Goal: Find specific page/section: Find specific page/section

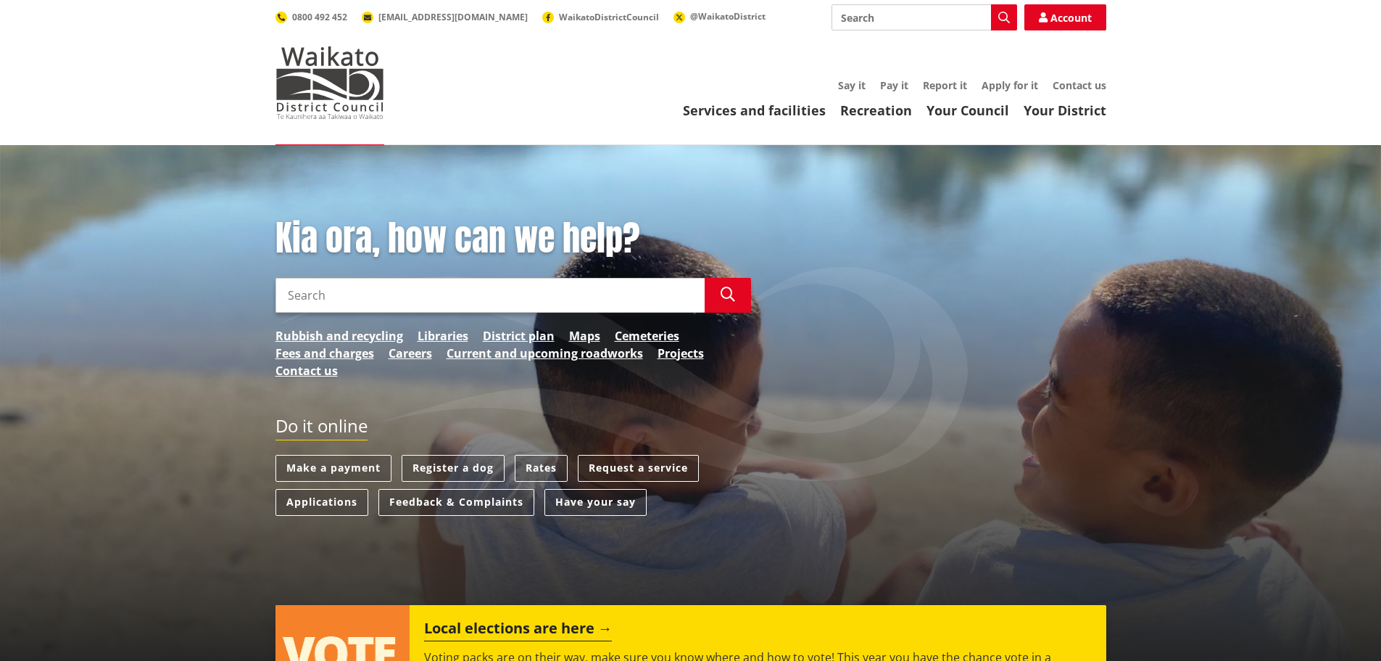
click at [925, 20] on input "Search" at bounding box center [925, 17] width 186 height 26
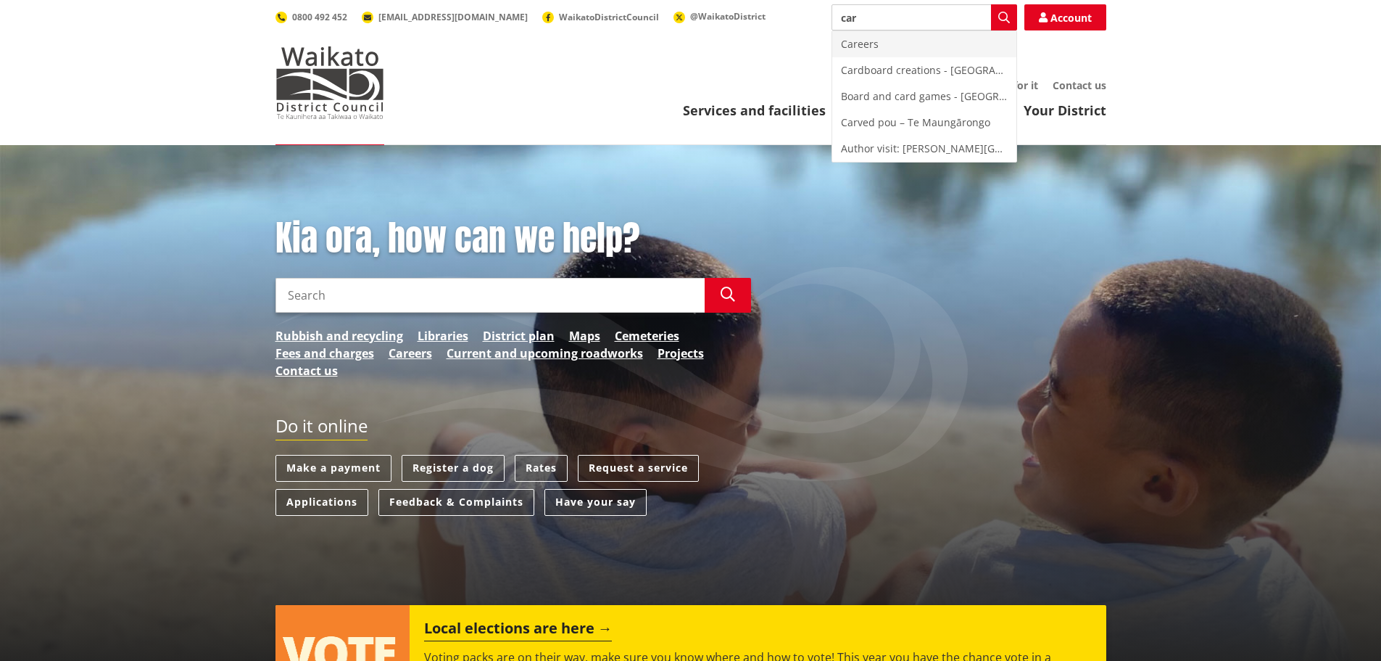
click at [889, 41] on div "Careers" at bounding box center [925, 44] width 184 height 26
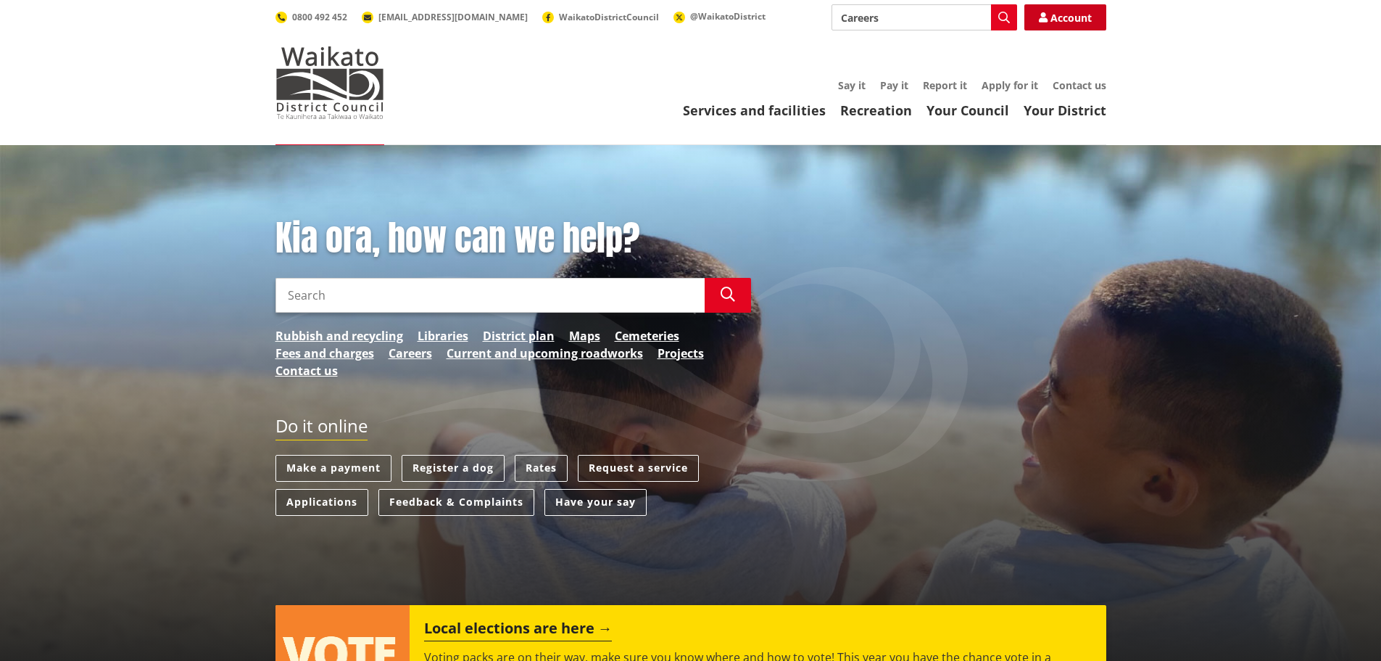
type input "Careers"
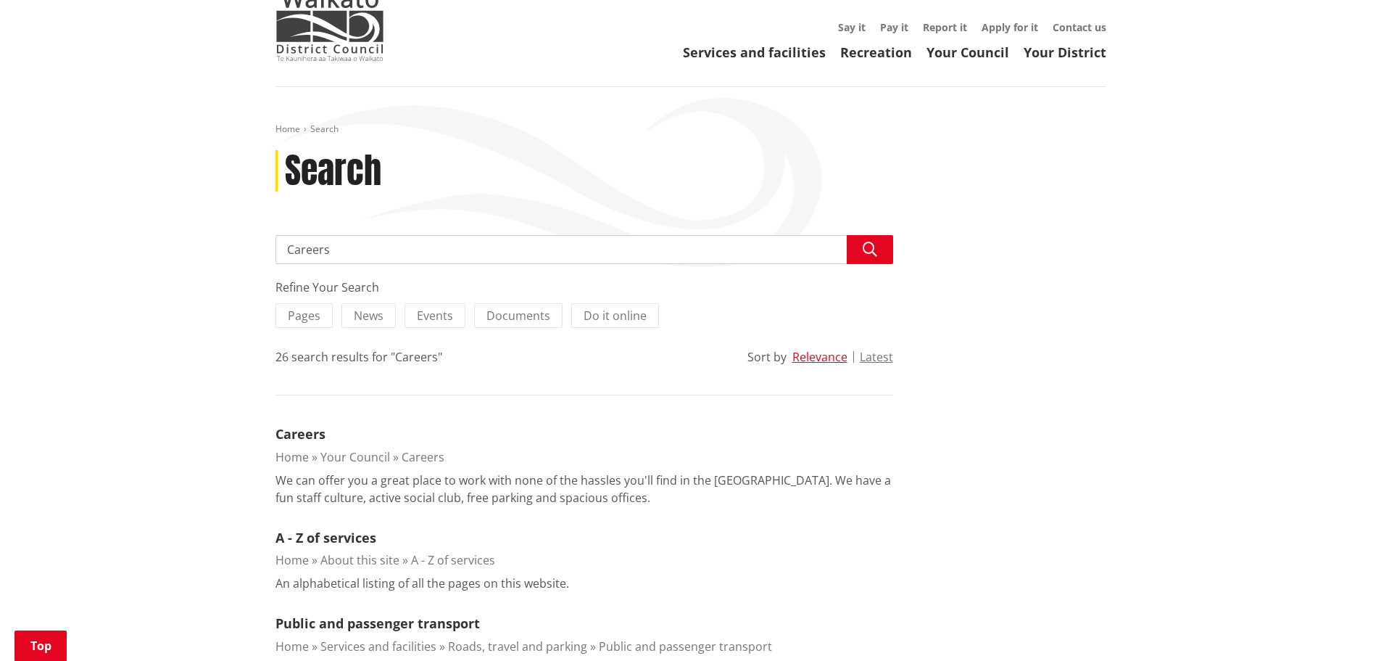
scroll to position [218, 0]
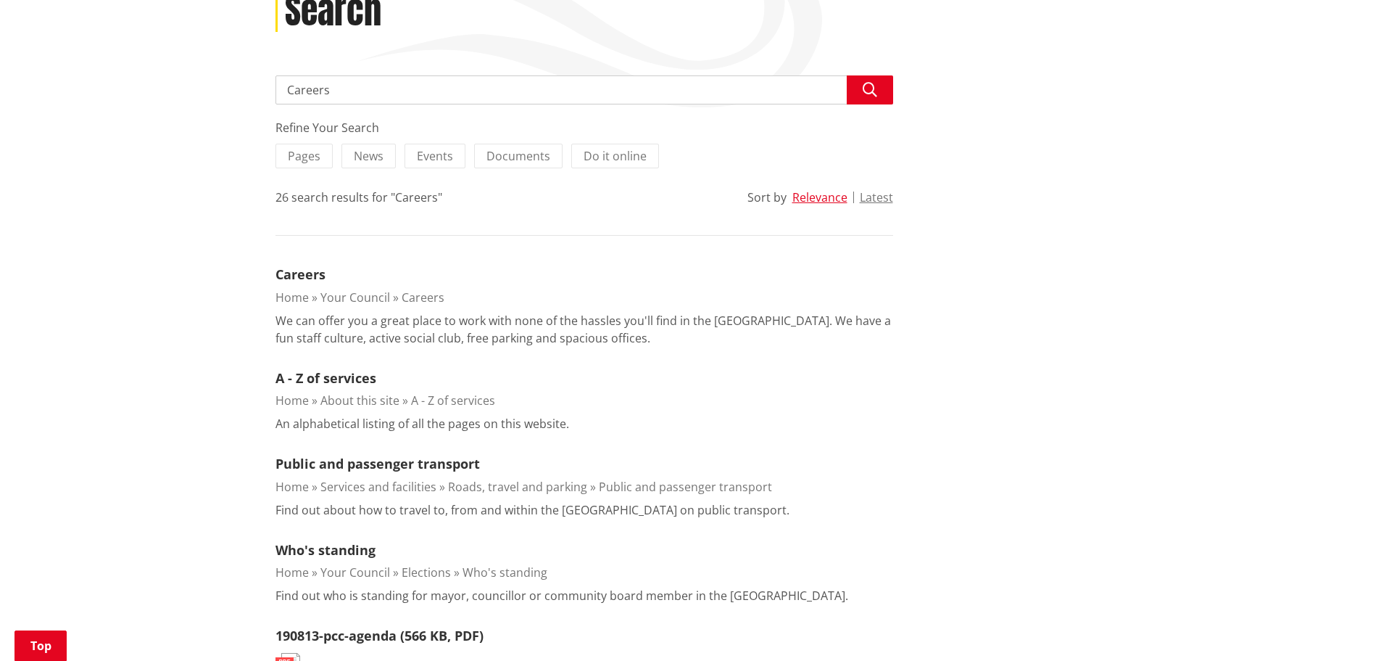
click at [360, 295] on link "Your Council" at bounding box center [356, 297] width 70 height 16
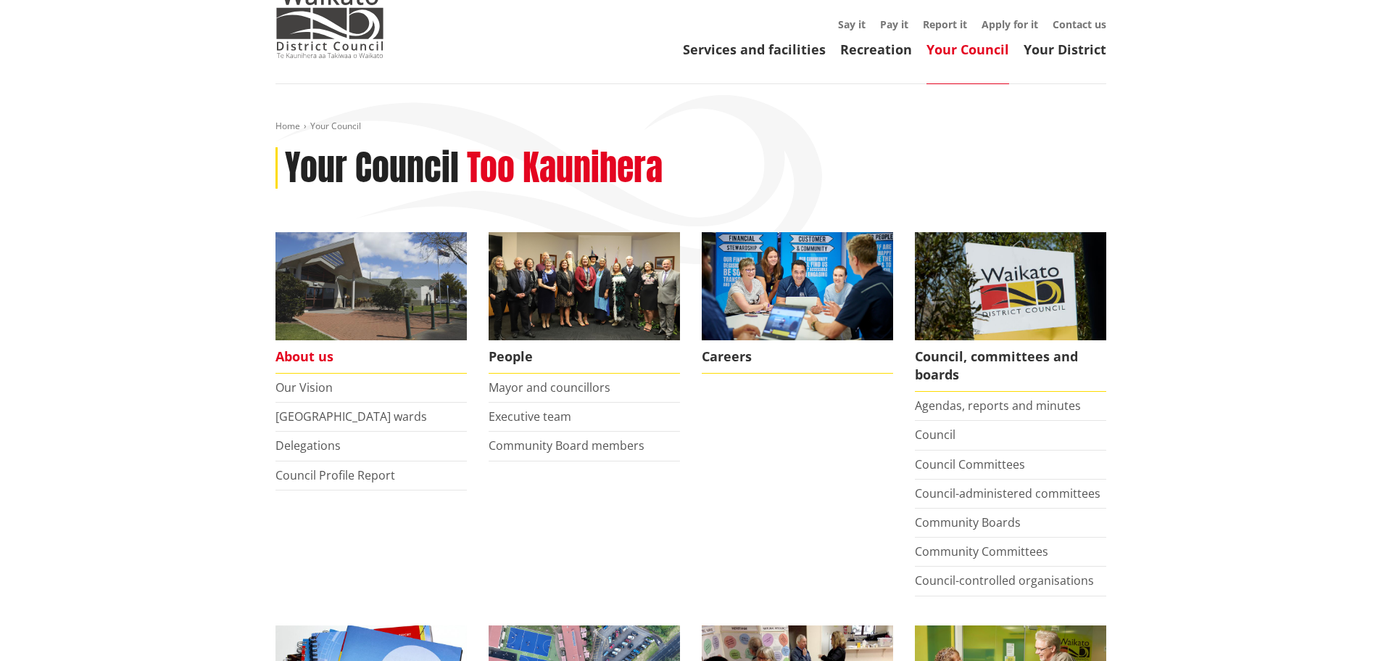
scroll to position [145, 0]
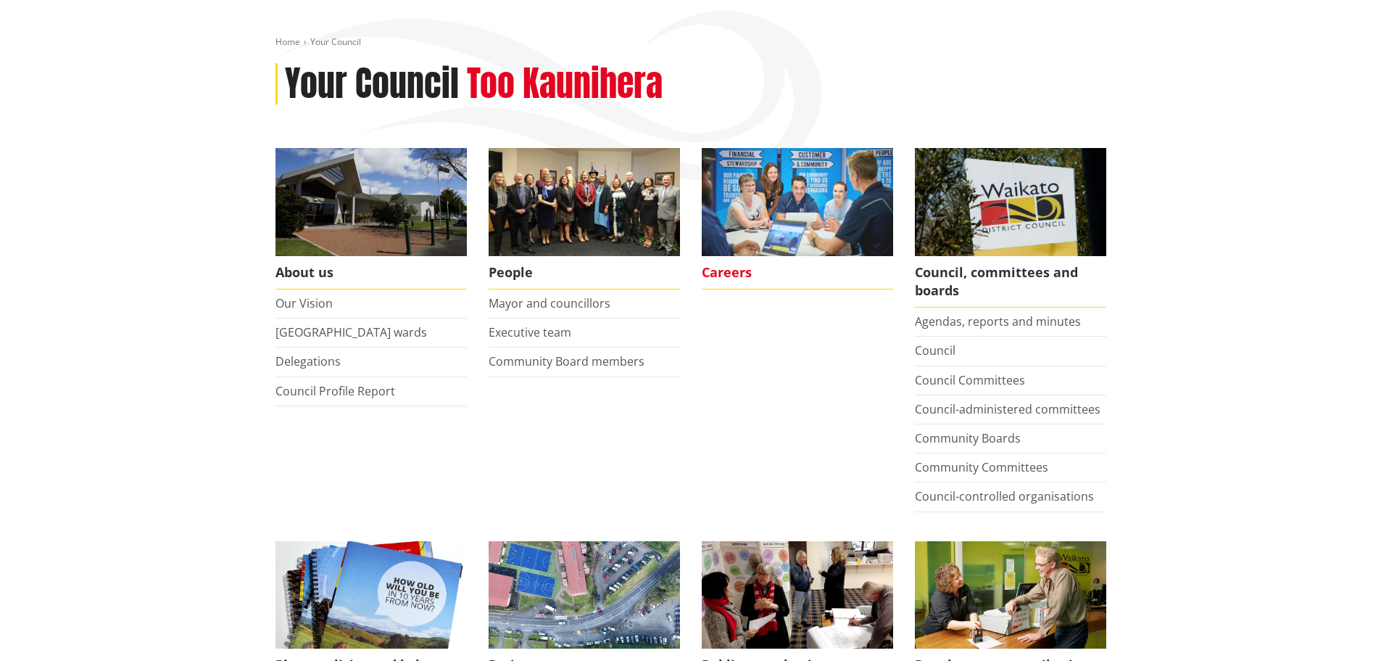
click at [734, 272] on span "Careers" at bounding box center [797, 272] width 191 height 33
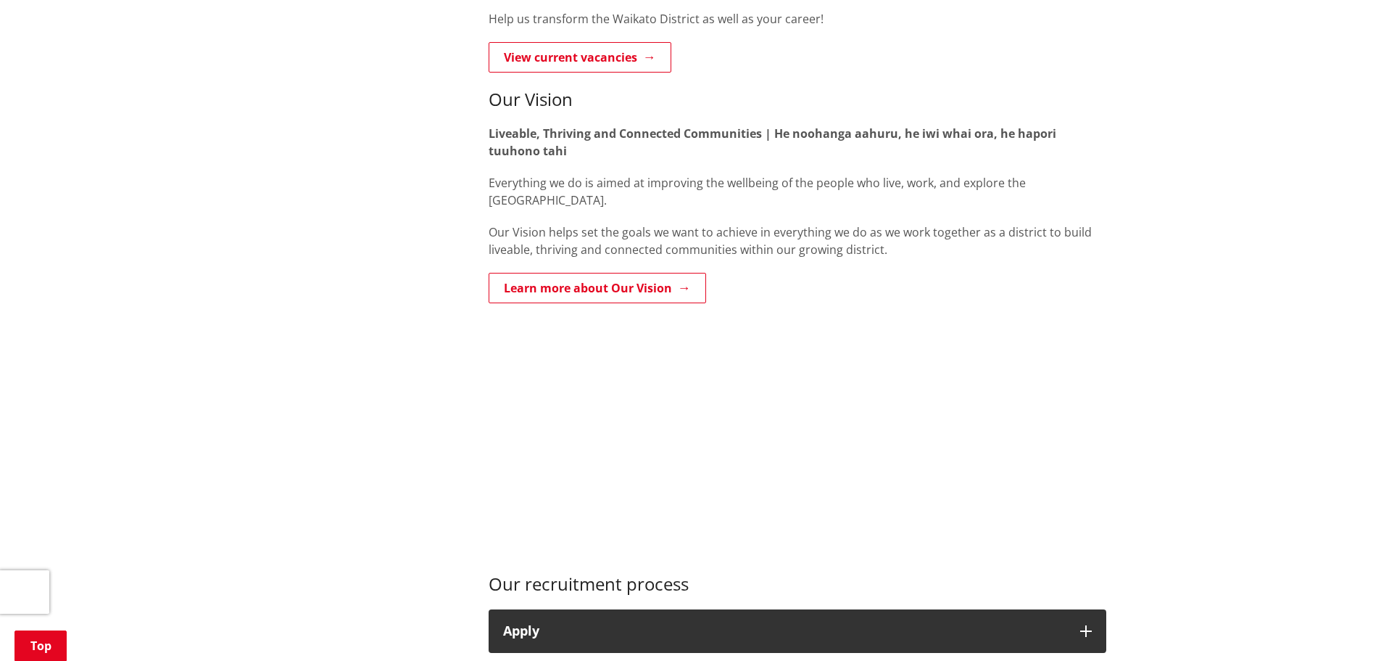
scroll to position [508, 0]
